Goal: Information Seeking & Learning: Find specific fact

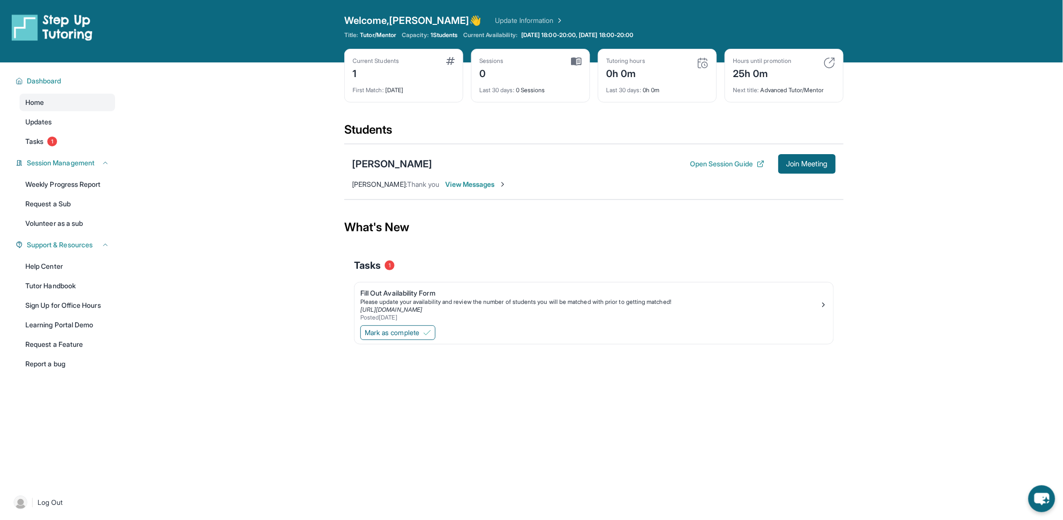
click at [483, 181] on span "View Messages" at bounding box center [476, 184] width 61 height 10
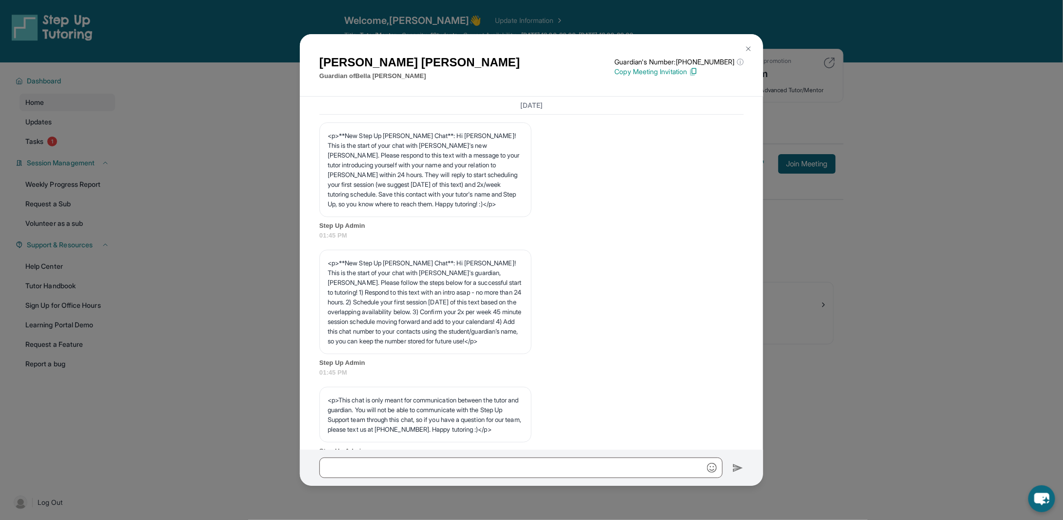
click at [750, 46] on img at bounding box center [749, 49] width 8 height 8
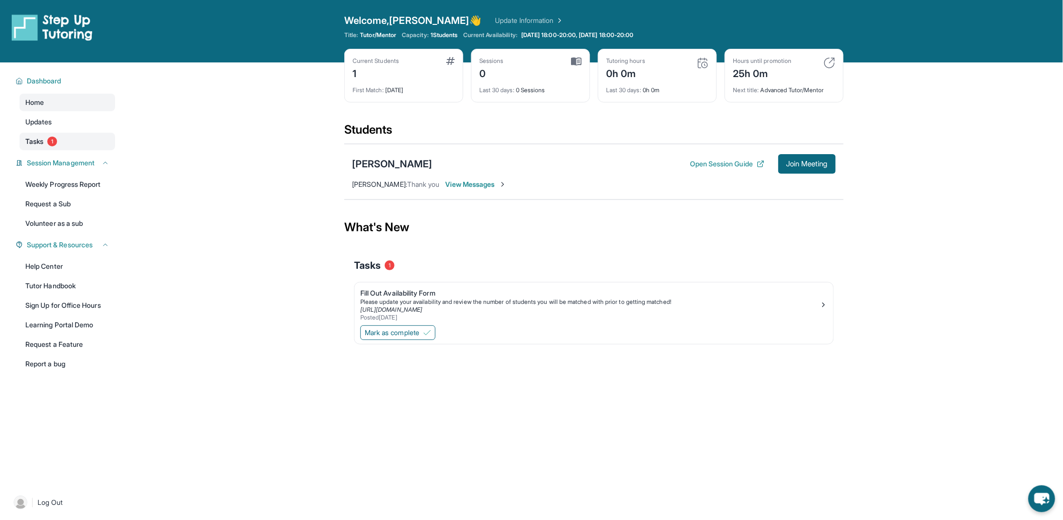
click at [38, 137] on span "Tasks" at bounding box center [34, 142] width 18 height 10
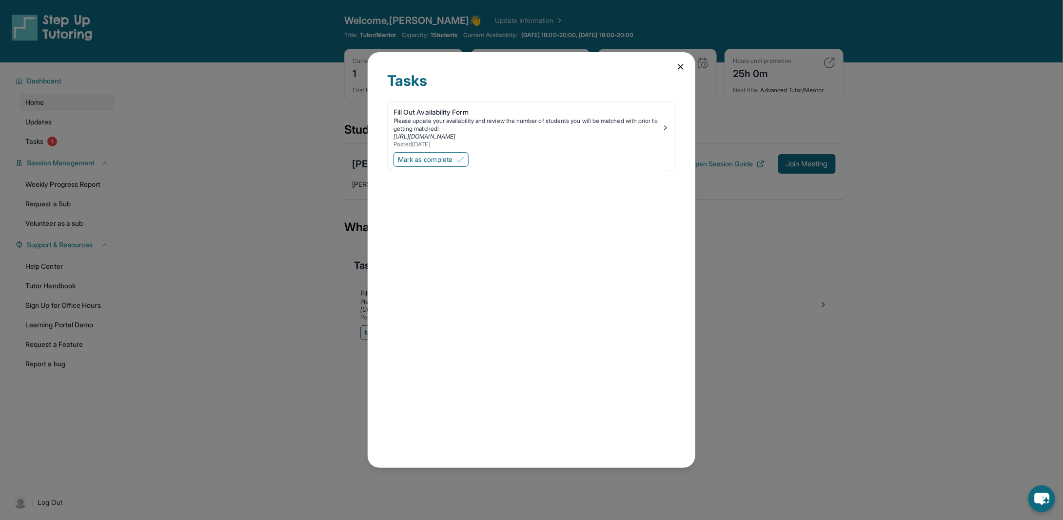
click at [678, 62] on div "Tasks Fill Out Availability Form Please update your availability and review the…" at bounding box center [532, 260] width 328 height 416
click at [676, 68] on icon at bounding box center [681, 67] width 10 height 10
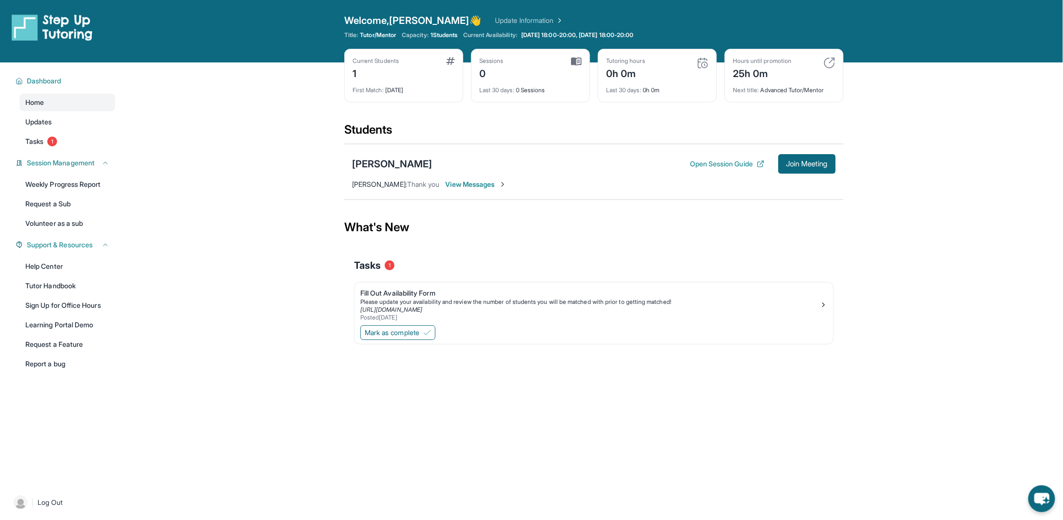
click at [375, 183] on span "[PERSON_NAME] :" at bounding box center [379, 184] width 55 height 8
click at [725, 165] on button "Open Session Guide" at bounding box center [727, 164] width 75 height 10
click at [395, 167] on div "[PERSON_NAME]" at bounding box center [392, 164] width 80 height 14
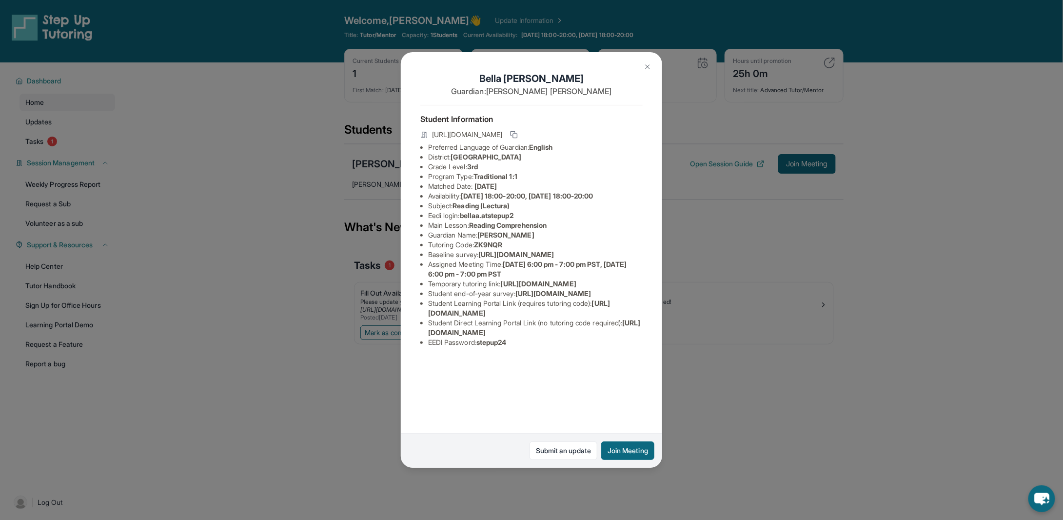
click at [514, 152] on li "Preferred Language of Guardian: English" at bounding box center [535, 147] width 215 height 10
click at [502, 170] on li "Grade Level: 3rd" at bounding box center [535, 167] width 215 height 10
click at [504, 161] on span "[GEOGRAPHIC_DATA]" at bounding box center [486, 157] width 71 height 8
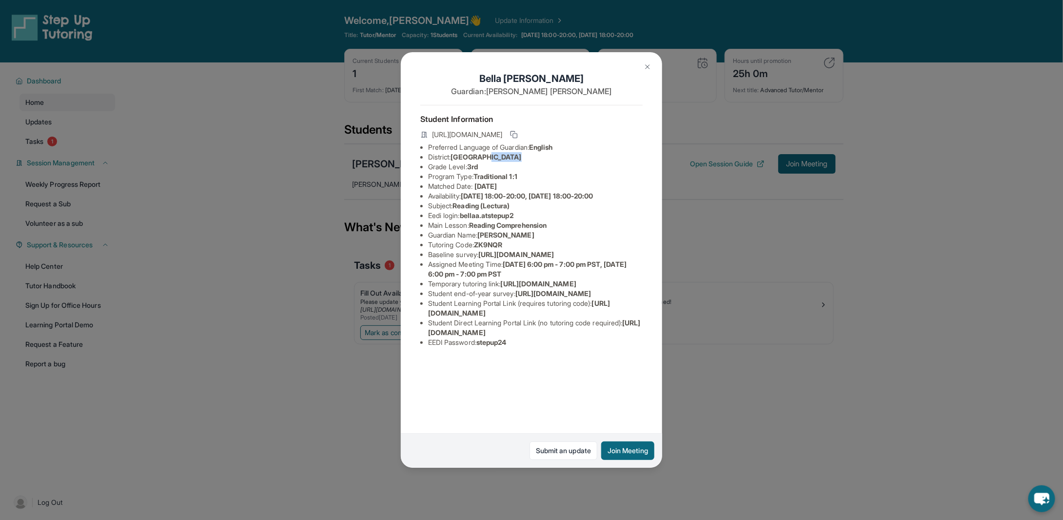
click at [504, 161] on span "[GEOGRAPHIC_DATA]" at bounding box center [486, 157] width 71 height 8
click at [487, 172] on li "Grade Level: 3rd" at bounding box center [535, 167] width 215 height 10
drag, startPoint x: 471, startPoint y: 232, endPoint x: 478, endPoint y: 232, distance: 7.3
click at [478, 230] on li "Main Lesson : Reading Comprehension" at bounding box center [535, 225] width 215 height 10
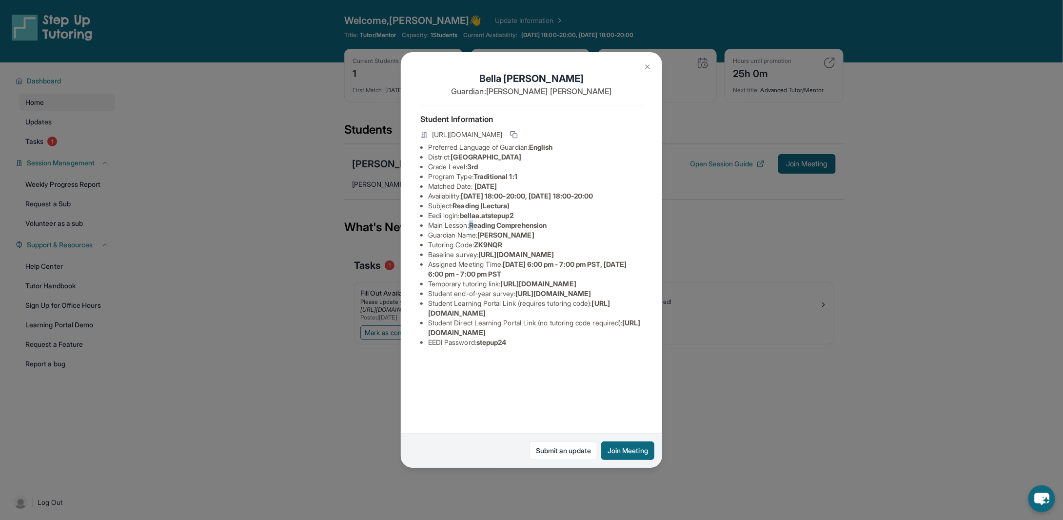
click at [478, 229] on span "Reading Comprehension" at bounding box center [508, 225] width 78 height 8
click at [478, 259] on span "[URL][DOMAIN_NAME]" at bounding box center [516, 254] width 76 height 8
drag, startPoint x: 428, startPoint y: 274, endPoint x: 623, endPoint y: 292, distance: 196.0
click at [554, 259] on span "[URL][DOMAIN_NAME]" at bounding box center [516, 254] width 76 height 8
click at [579, 279] on li "Assigned Meeting Time : [DATE] 6:00 pm - 7:00 pm PST, [DATE] 6:00 pm - 7:00 pm …" at bounding box center [535, 269] width 215 height 20
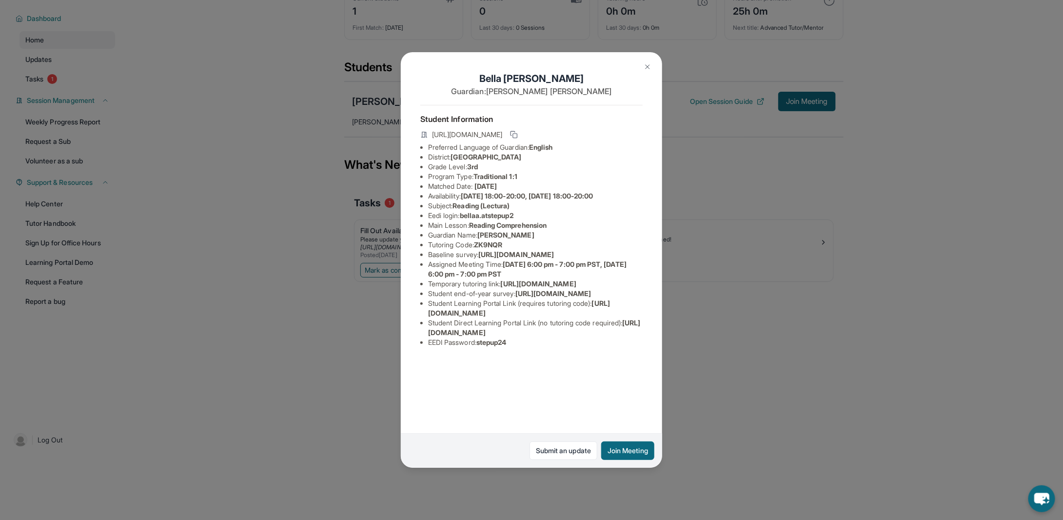
scroll to position [28, 0]
click at [493, 346] on span "stepup24" at bounding box center [492, 342] width 30 height 8
click at [467, 337] on span "[URL][DOMAIN_NAME]" at bounding box center [534, 328] width 213 height 18
click at [741, 259] on div "[PERSON_NAME] Guardian: [PERSON_NAME] Student Information [URL][DOMAIN_NAME] Pr…" at bounding box center [531, 260] width 1063 height 520
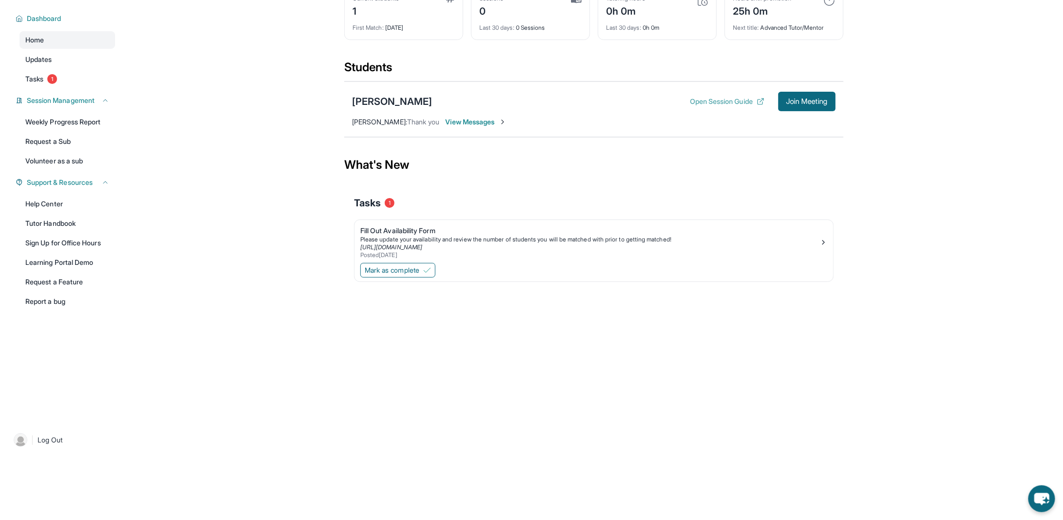
click at [741, 100] on button "Open Session Guide" at bounding box center [727, 102] width 75 height 10
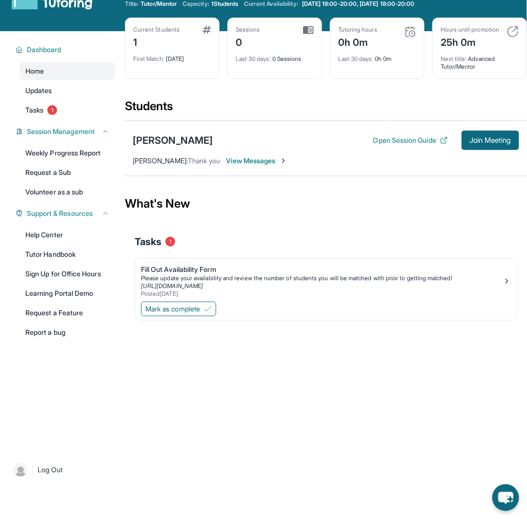
scroll to position [0, 0]
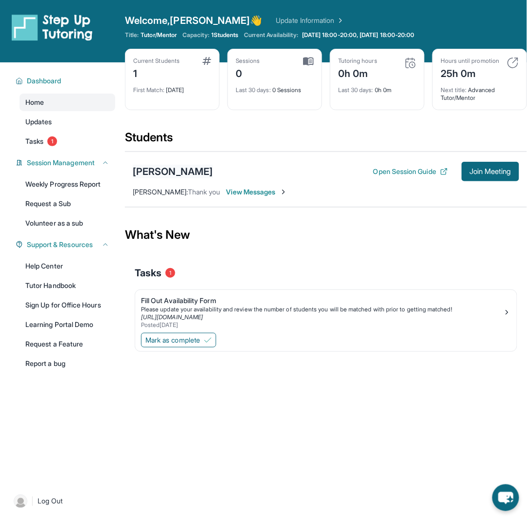
click at [165, 171] on div "[PERSON_NAME]" at bounding box center [173, 172] width 80 height 14
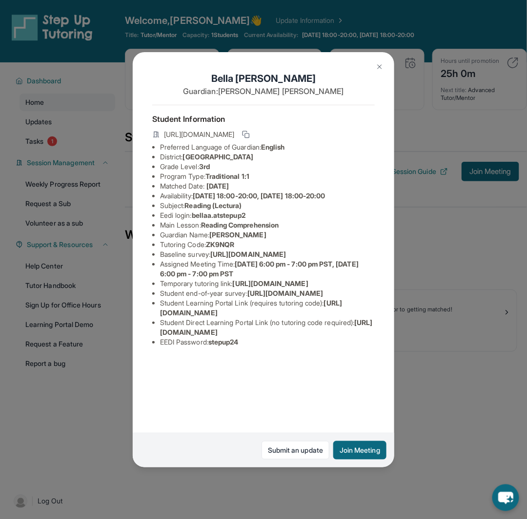
scroll to position [28, 0]
drag, startPoint x: 196, startPoint y: 194, endPoint x: 254, endPoint y: 190, distance: 58.1
click at [254, 211] on li "Eedi login : [PERSON_NAME].atstepup2" at bounding box center [267, 216] width 215 height 10
copy span "bellaa.atstepup2"
click at [223, 231] on span "[PERSON_NAME]" at bounding box center [237, 235] width 57 height 8
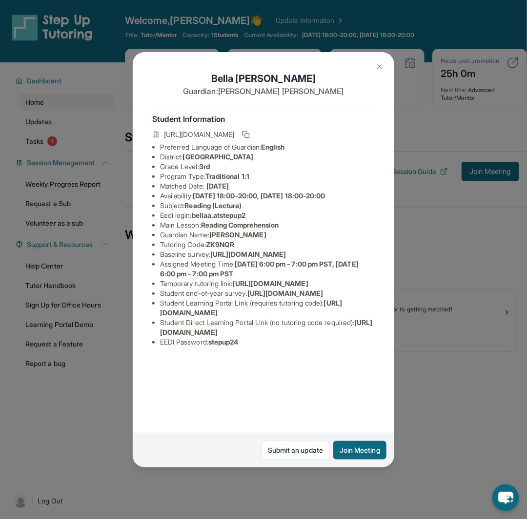
click at [220, 240] on span "ZK9NQR" at bounding box center [220, 244] width 28 height 8
click at [219, 240] on span "ZK9NQR" at bounding box center [220, 244] width 28 height 8
click at [238, 337] on span "[URL][DOMAIN_NAME]" at bounding box center [266, 328] width 213 height 18
click at [230, 346] on span "stepup24" at bounding box center [223, 342] width 30 height 8
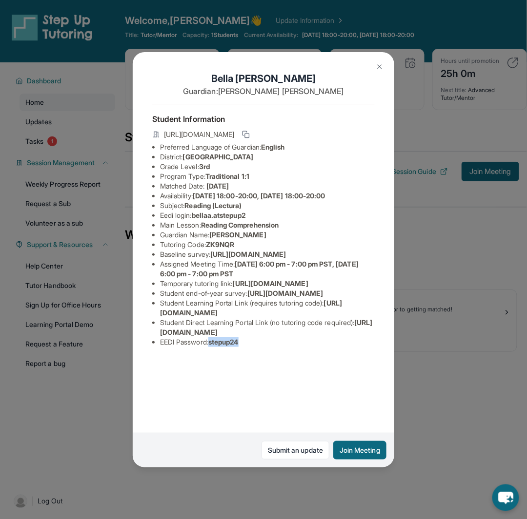
copy span "stepup24"
drag, startPoint x: 198, startPoint y: 221, endPoint x: 244, endPoint y: 217, distance: 46.5
click at [244, 217] on ul "Preferred Language of Guardian: English District: Glendale Unified School Distr…" at bounding box center [263, 244] width 222 height 205
click at [242, 210] on span "Reading (Lectura)" at bounding box center [213, 205] width 57 height 8
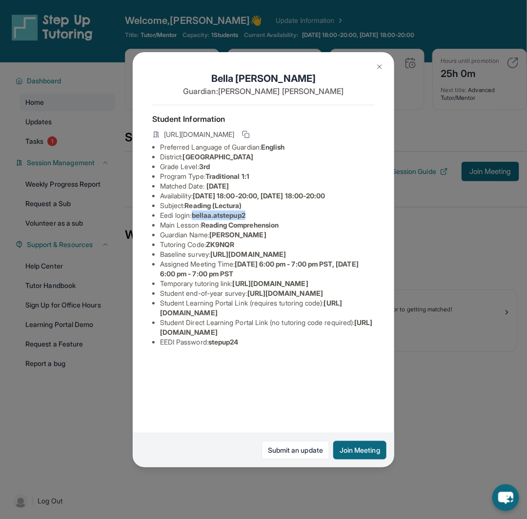
drag, startPoint x: 196, startPoint y: 223, endPoint x: 254, endPoint y: 220, distance: 58.1
click at [254, 220] on li "Eedi login : [PERSON_NAME].atstepup2" at bounding box center [267, 216] width 215 height 10
copy span "bellaa.atstepup2"
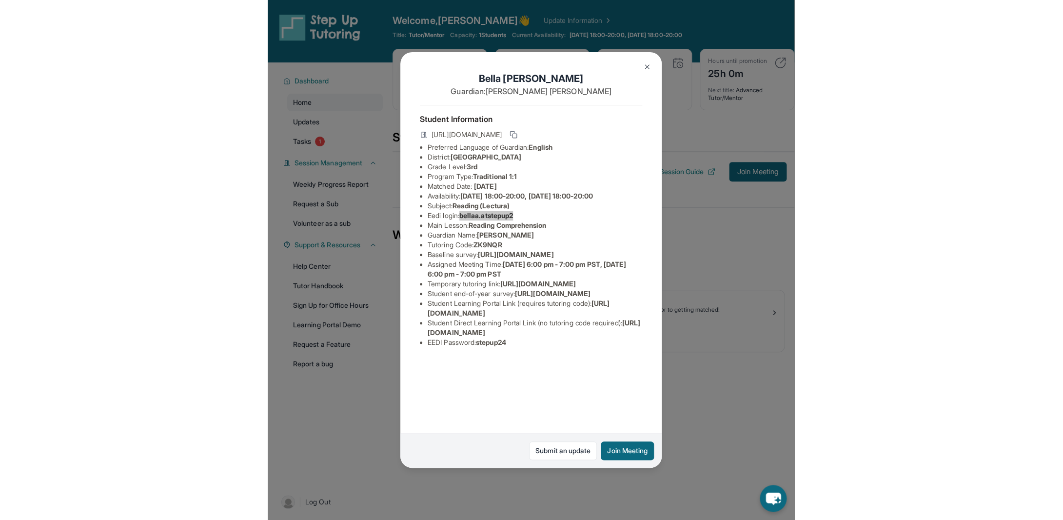
scroll to position [28, 0]
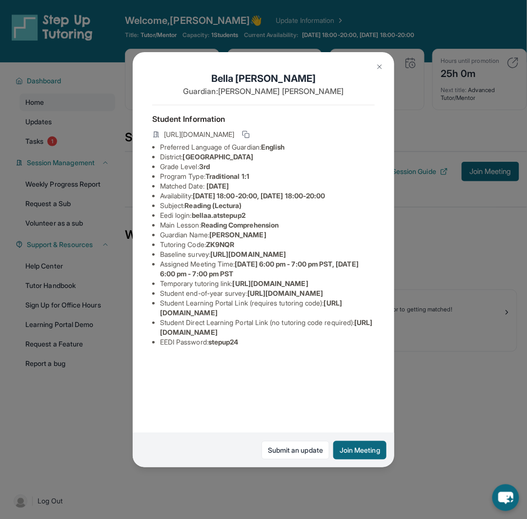
click at [219, 346] on span "stepup24" at bounding box center [223, 342] width 30 height 8
copy span "stepup24"
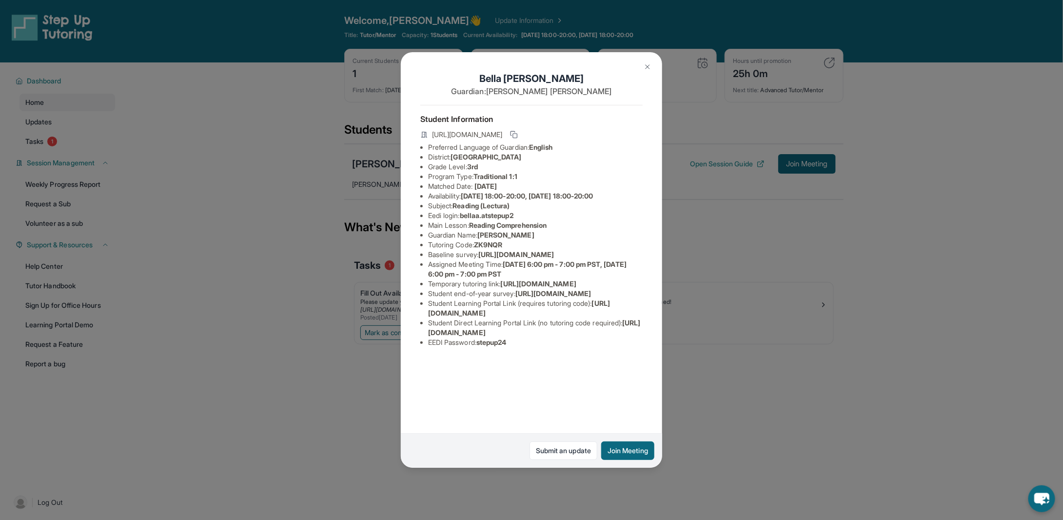
click at [498, 317] on span "[URL][DOMAIN_NAME]" at bounding box center [519, 308] width 182 height 18
click at [599, 230] on li "Main Lesson : Reading Comprehension" at bounding box center [535, 225] width 215 height 10
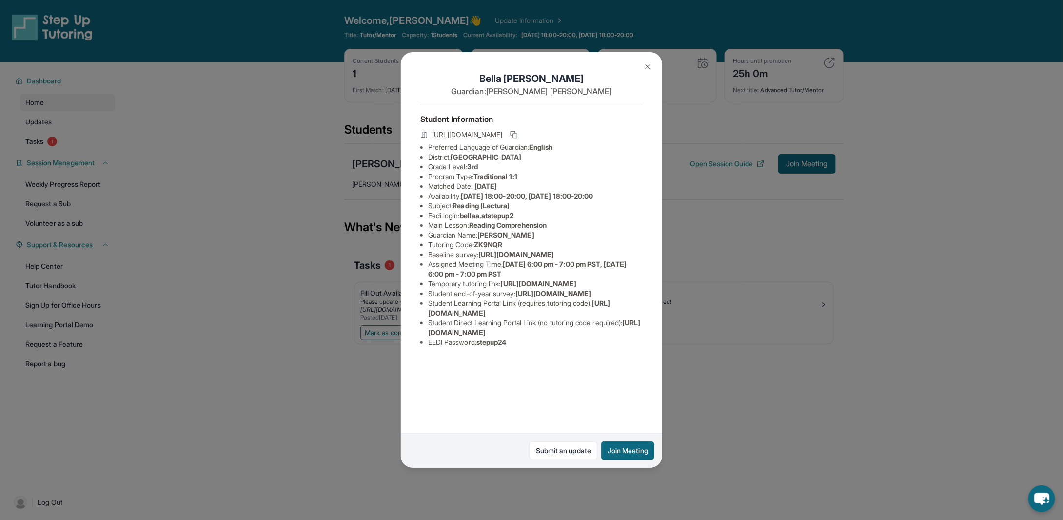
click at [605, 191] on li "Matched Date: [DATE]" at bounding box center [535, 186] width 215 height 10
click at [717, 209] on div "[PERSON_NAME] Guardian: [PERSON_NAME] Student Information [URL][DOMAIN_NAME] Pr…" at bounding box center [531, 260] width 1063 height 520
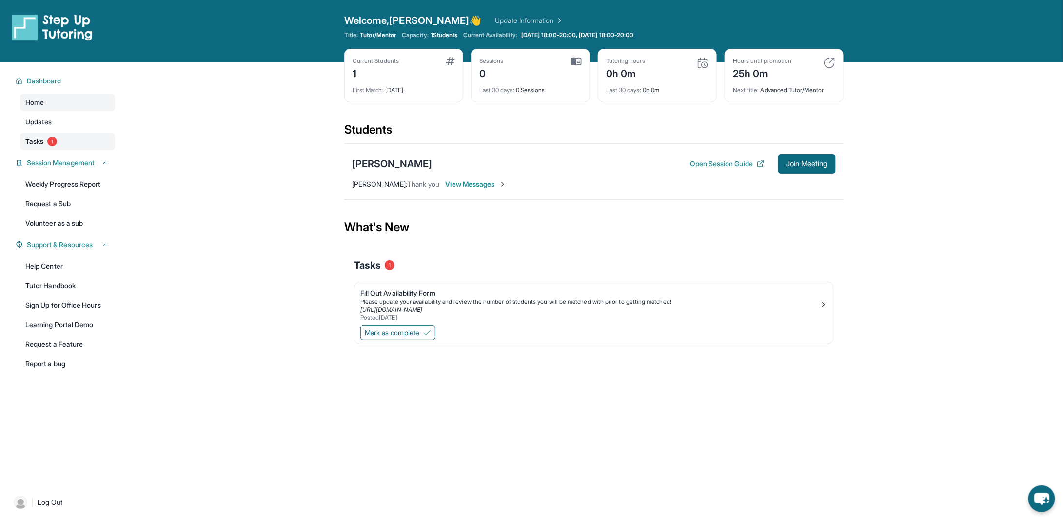
click at [64, 146] on link "Tasks 1" at bounding box center [68, 142] width 96 height 18
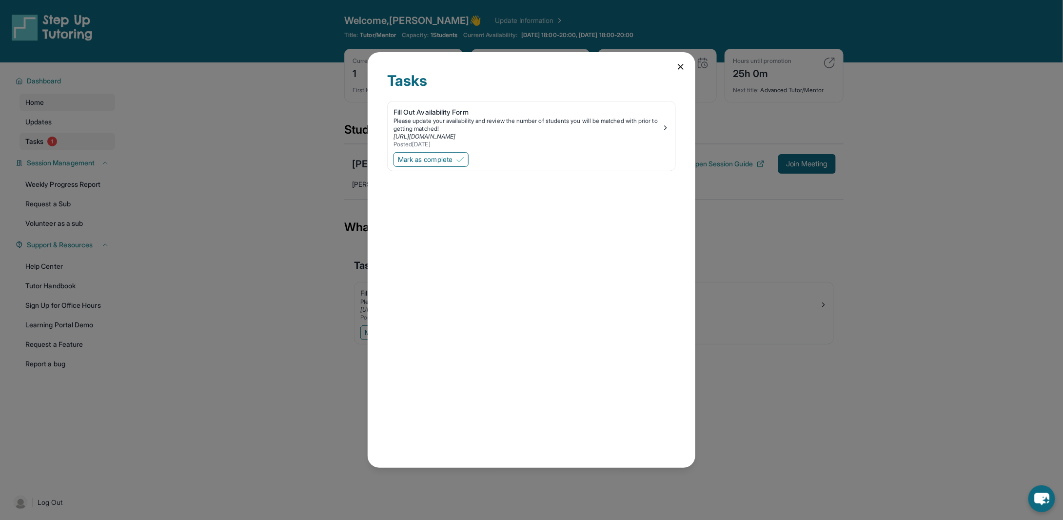
click at [64, 146] on div "Tasks Fill Out Availability Form Please update your availability and review the…" at bounding box center [531, 260] width 1063 height 520
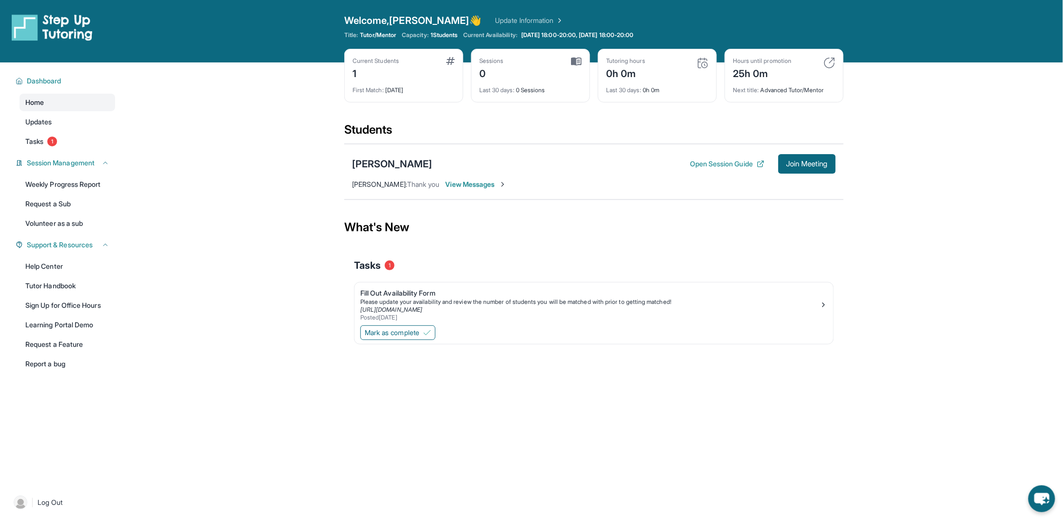
click at [73, 99] on link "Home" at bounding box center [68, 103] width 96 height 18
click at [1043, 499] on icon "chat-button" at bounding box center [1042, 499] width 16 height 13
click at [40, 117] on span "Updates" at bounding box center [38, 122] width 27 height 10
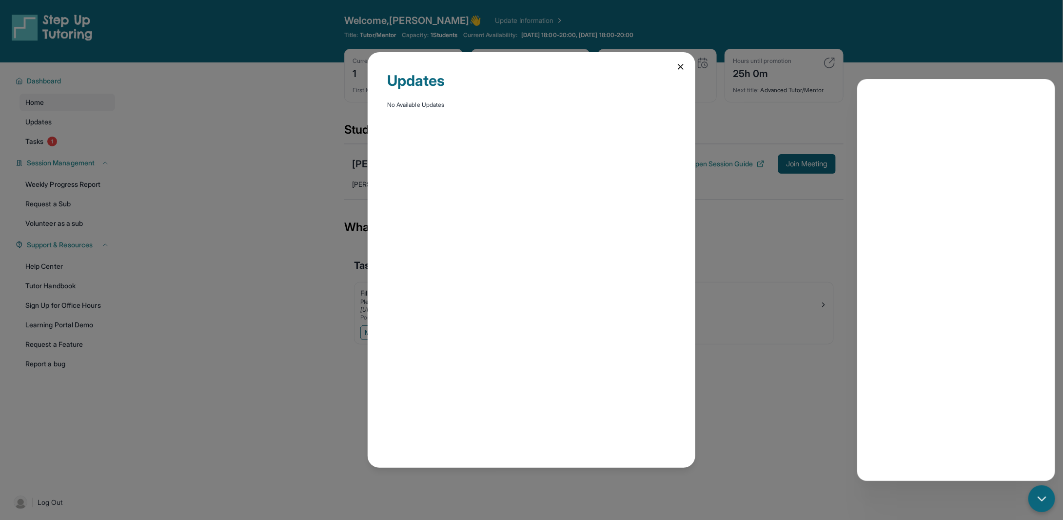
click at [40, 118] on div "Updates No Available Updates" at bounding box center [531, 260] width 1063 height 520
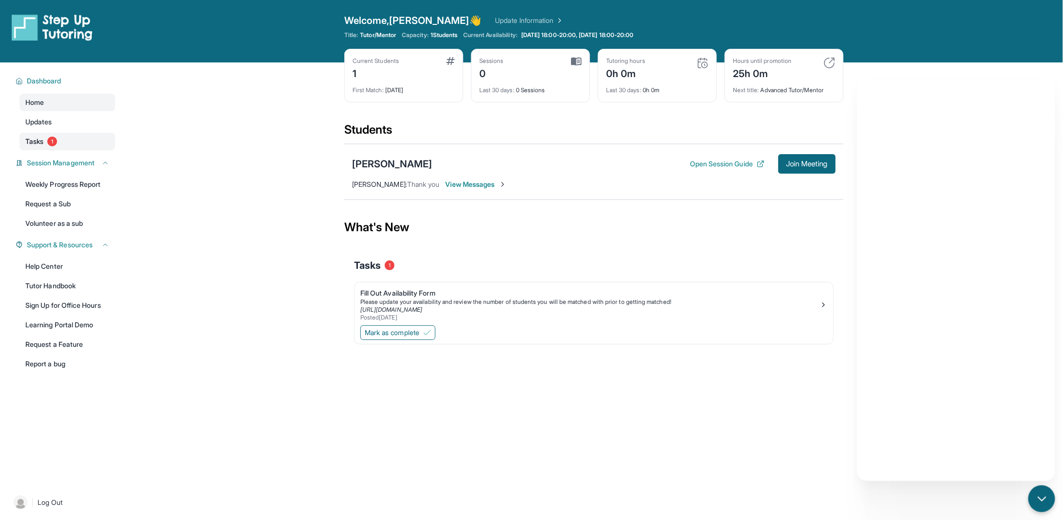
click at [44, 141] on link "Tasks 1" at bounding box center [68, 142] width 96 height 18
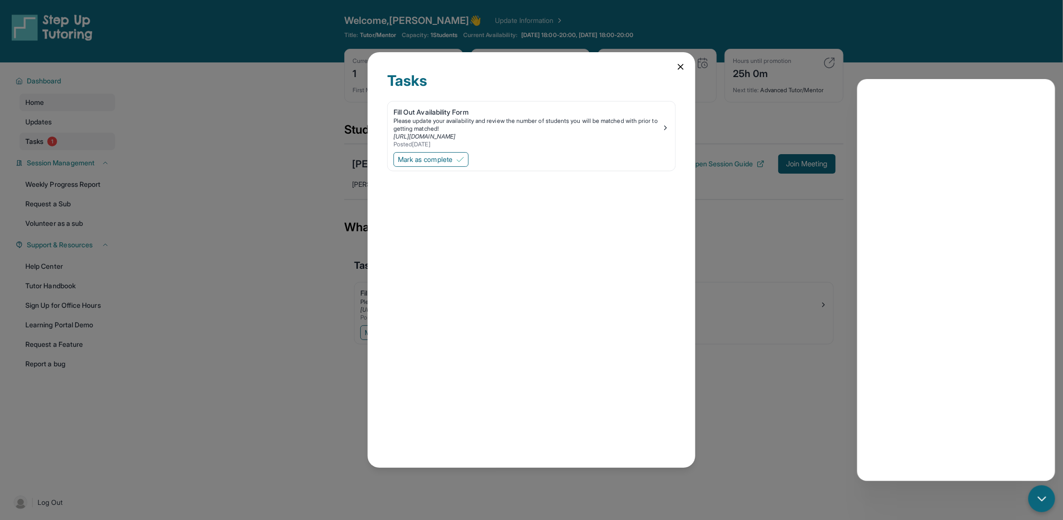
click at [44, 141] on div "Tasks Fill Out Availability Form Please update your availability and review the…" at bounding box center [531, 260] width 1063 height 520
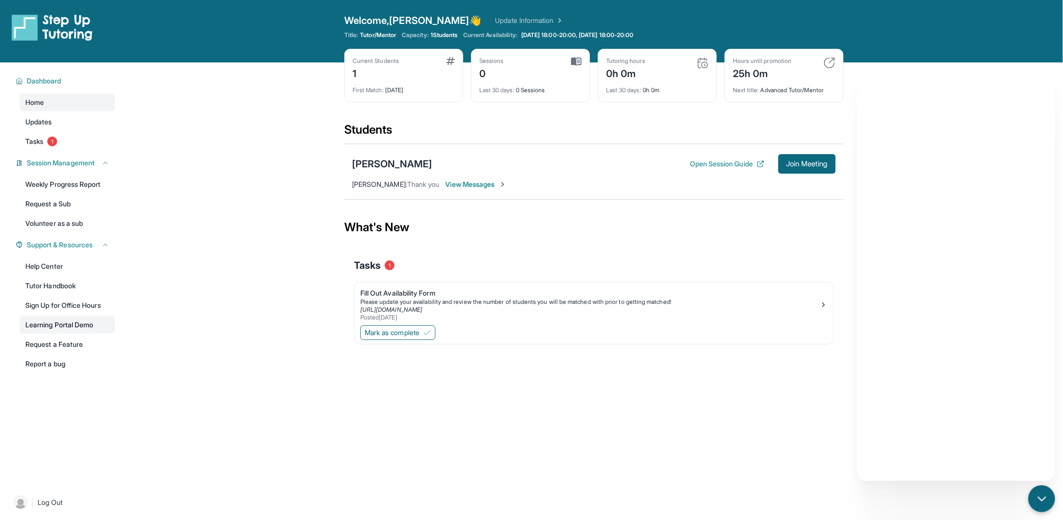
click at [46, 326] on link "Learning Portal Demo" at bounding box center [68, 325] width 96 height 18
click at [406, 165] on div "[PERSON_NAME]" at bounding box center [392, 164] width 80 height 14
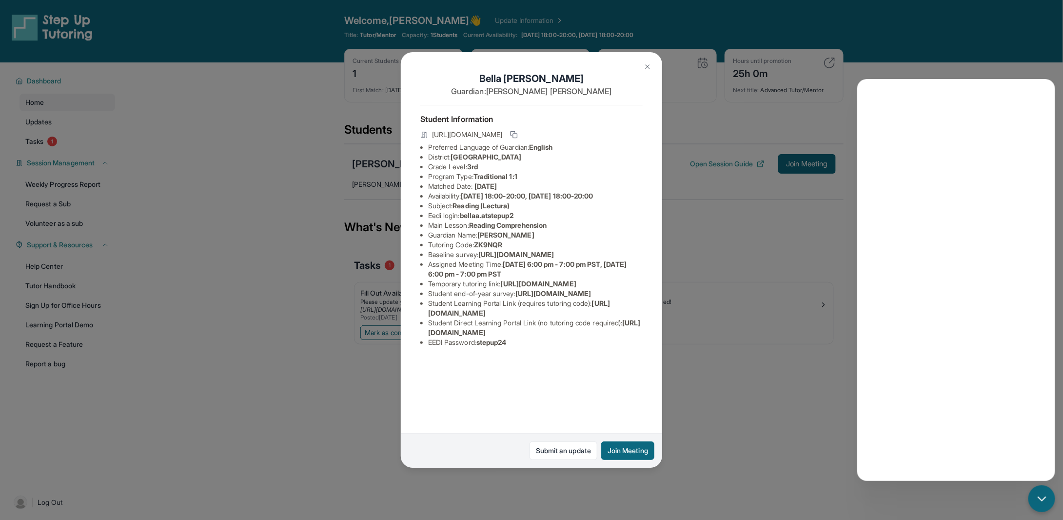
click at [483, 219] on span "bellaa.atstepup2" at bounding box center [487, 215] width 54 height 8
click at [468, 220] on li "Eedi login : [PERSON_NAME].atstepup2" at bounding box center [535, 216] width 215 height 10
drag, startPoint x: 464, startPoint y: 223, endPoint x: 519, endPoint y: 223, distance: 54.6
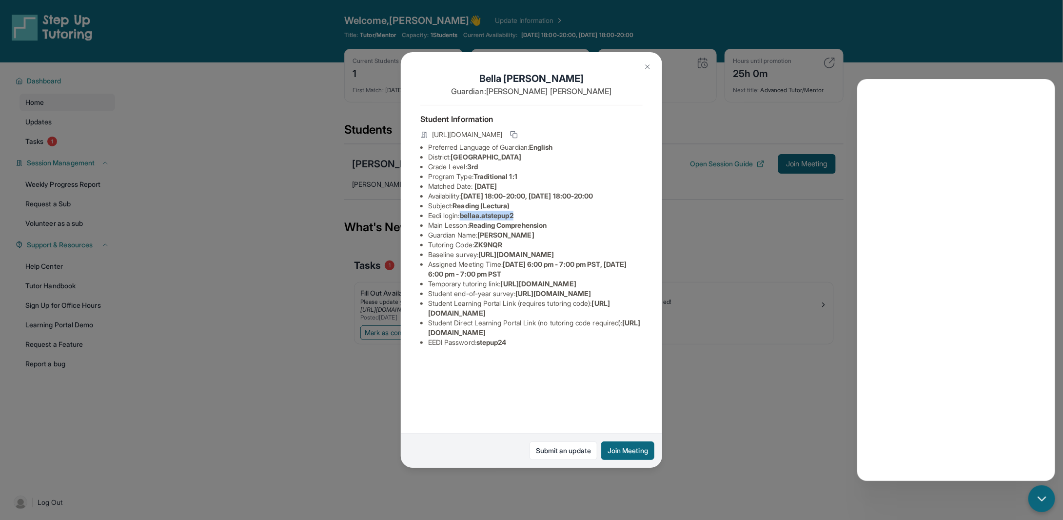
click at [514, 219] on span "bellaa.atstepup2" at bounding box center [487, 215] width 54 height 8
copy span "bellaa.atstepup2"
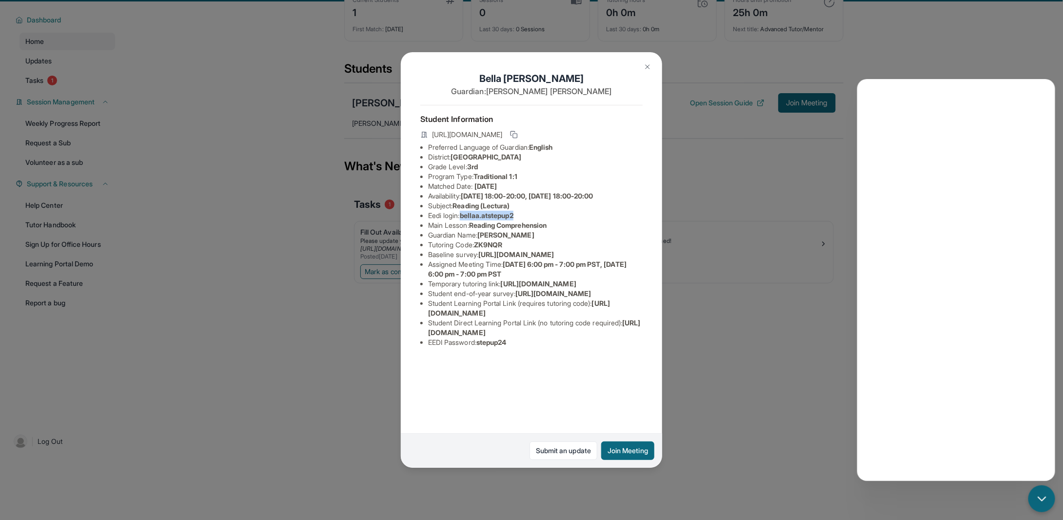
scroll to position [62, 0]
click at [489, 346] on span "stepup24" at bounding box center [492, 342] width 30 height 8
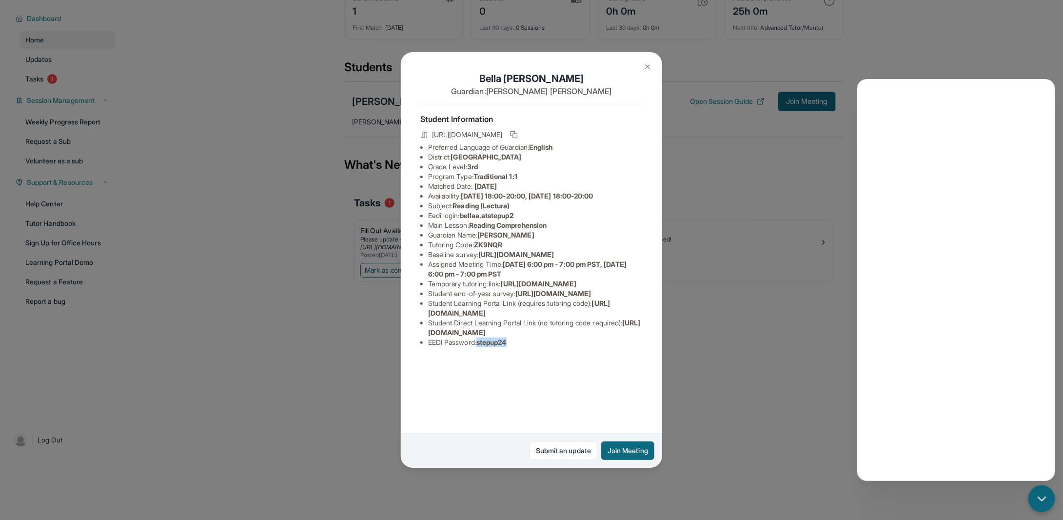
click at [489, 346] on span "stepup24" at bounding box center [492, 342] width 30 height 8
copy span "stepup24"
